Goal: Check status: Check status

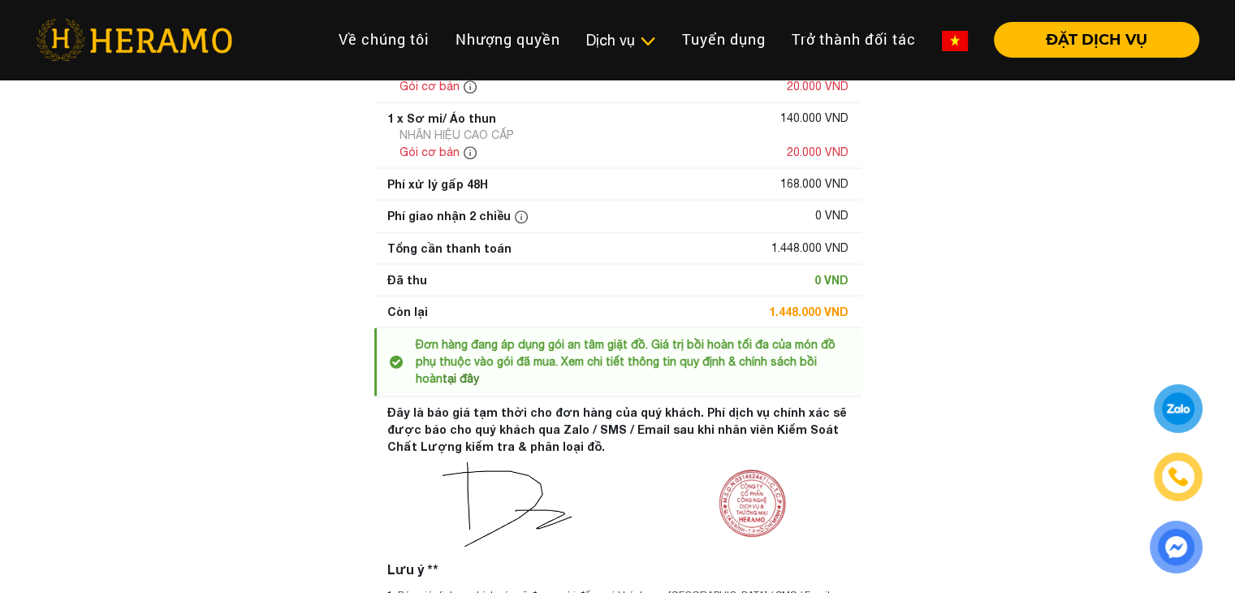
scroll to position [747, 0]
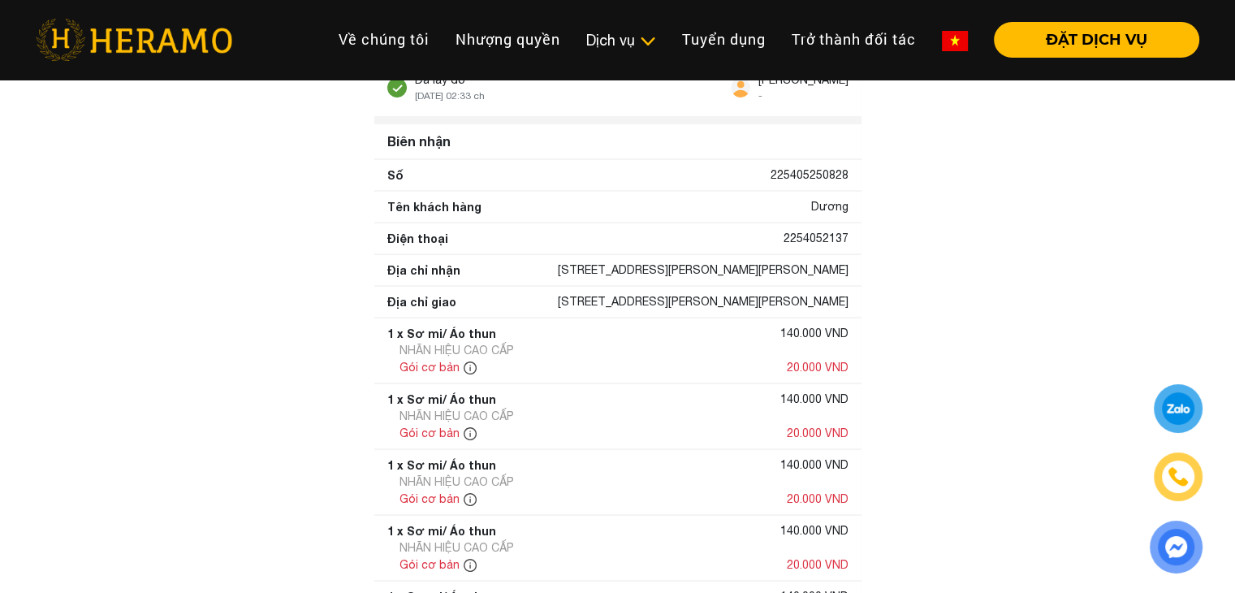
scroll to position [0, 0]
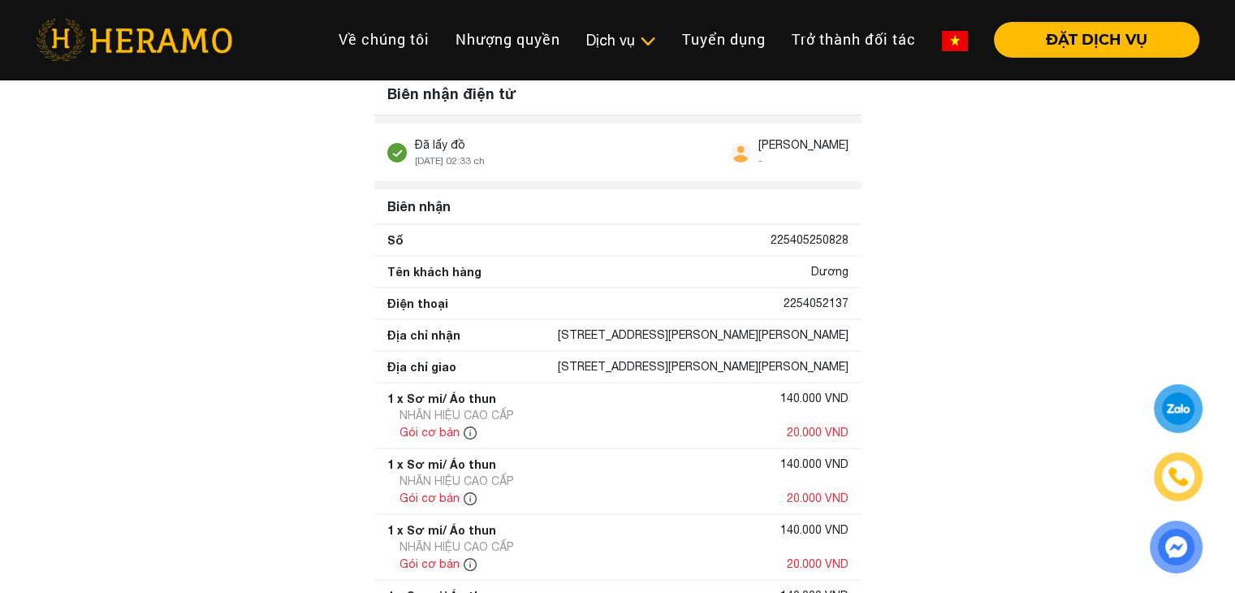
click at [797, 239] on div "225405250828" at bounding box center [810, 239] width 78 height 17
drag, startPoint x: 797, startPoint y: 239, endPoint x: 763, endPoint y: 275, distance: 50.0
click at [763, 275] on div "Tên khách hàng Dương" at bounding box center [617, 272] width 487 height 30
drag, startPoint x: 740, startPoint y: 310, endPoint x: 711, endPoint y: 318, distance: 29.6
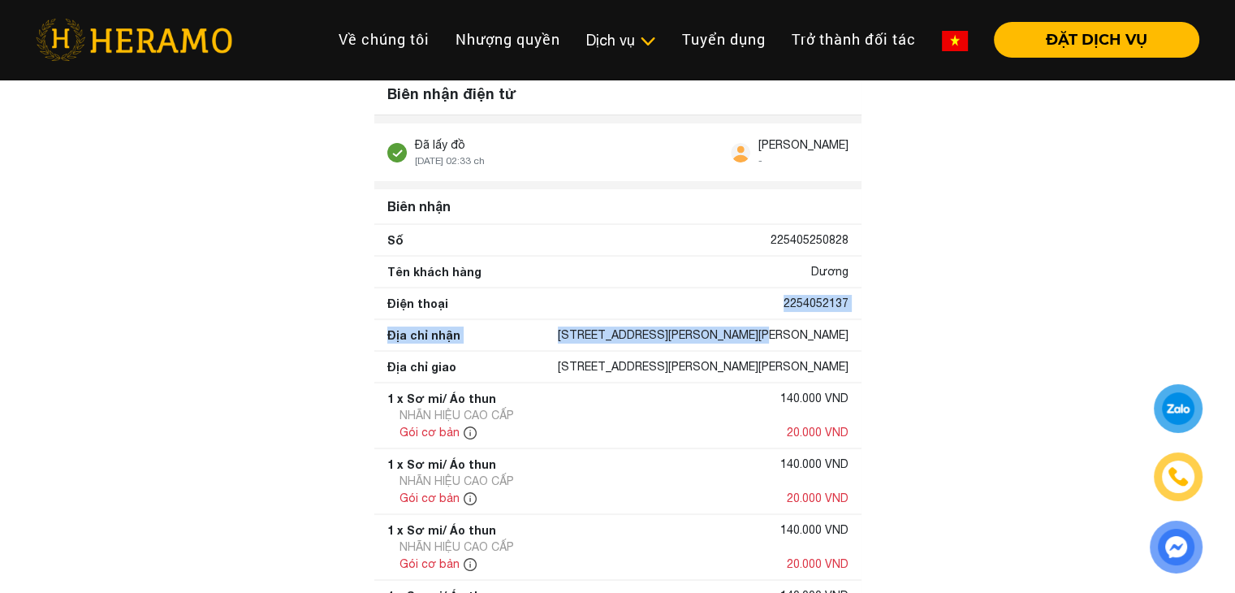
click at [460, 157] on span "[DATE] 02:33 ch" at bounding box center [450, 160] width 70 height 11
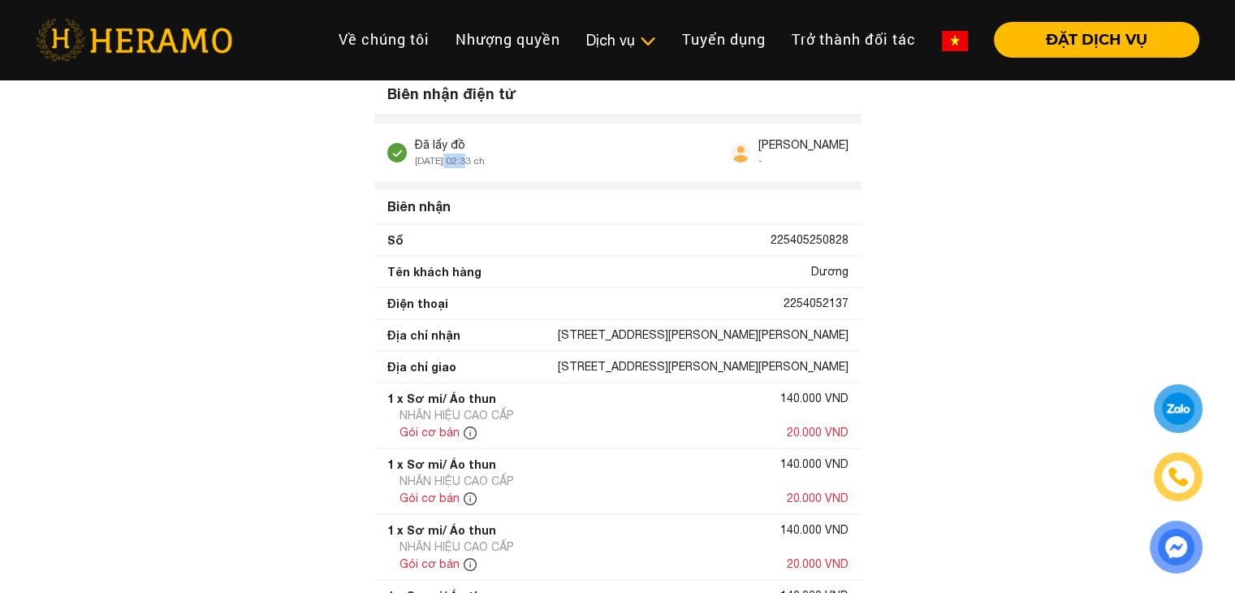
click at [460, 157] on span "[DATE] 02:33 ch" at bounding box center [450, 160] width 70 height 11
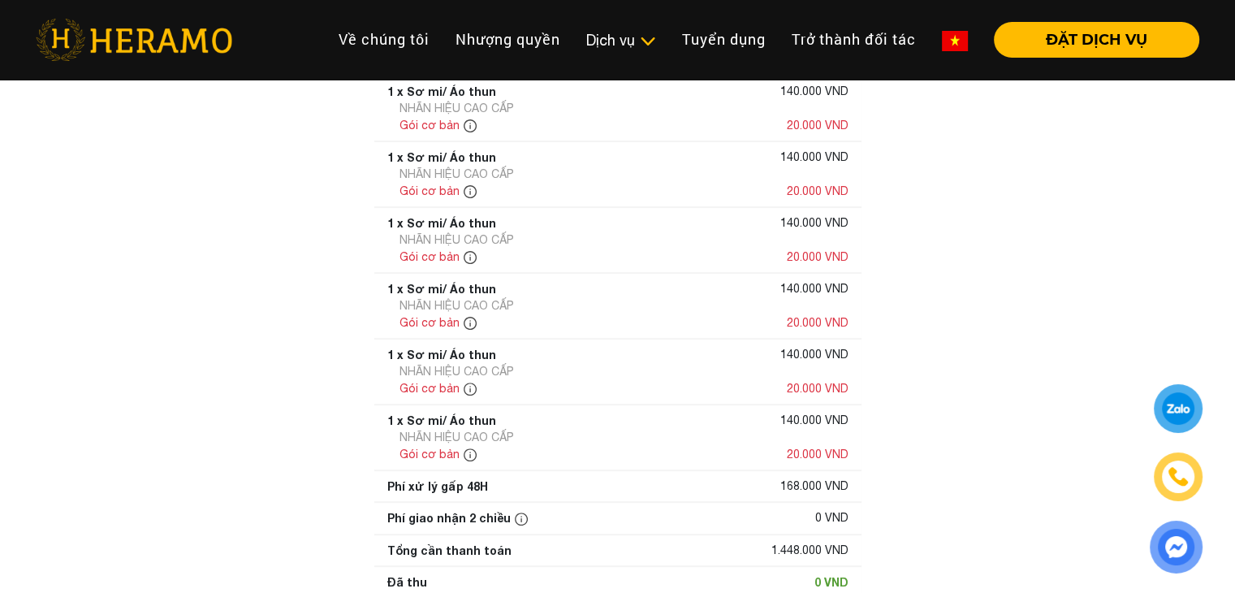
scroll to position [444, 0]
